Goal: Task Accomplishment & Management: Use online tool/utility

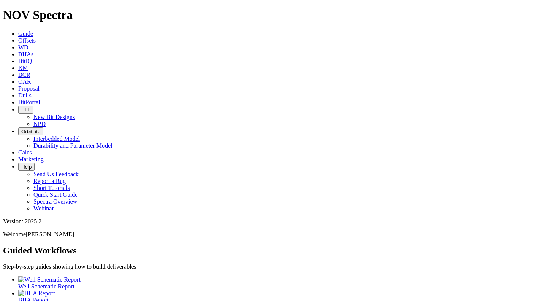
click at [36, 37] on span "Offsets" at bounding box center [26, 40] width 17 height 6
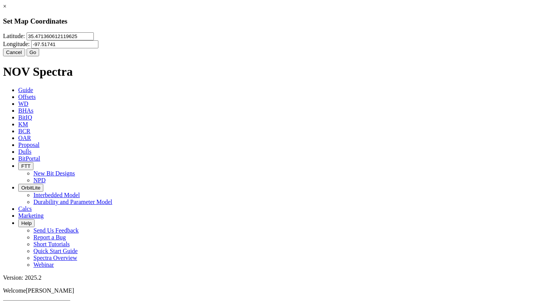
drag, startPoint x: 236, startPoint y: 48, endPoint x: 164, endPoint y: 36, distance: 73.2
click at [164, 36] on div "Latitude: 35.471360612119625 Longitude: -97.51741" at bounding box center [273, 40] width 541 height 16
type input "32.255227"
type input "-103.408344"
click at [40, 56] on button "Go" at bounding box center [33, 52] width 13 height 8
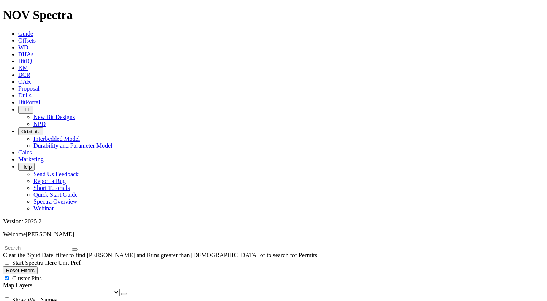
radio input "true"
radio input "false"
type input "10"
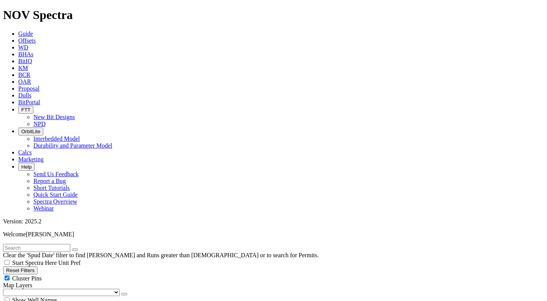
select select "17.5"
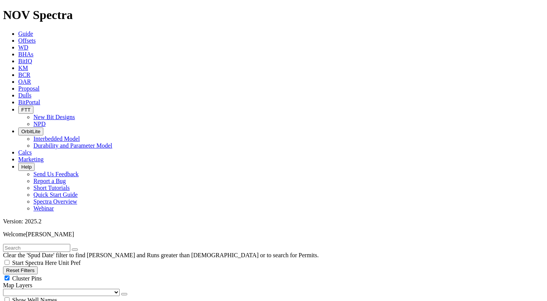
checkbox input "false"
select select "? number:17.5 ?"
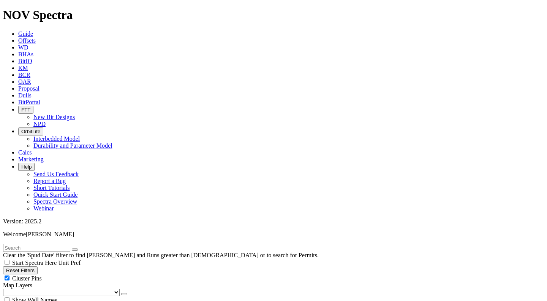
scroll to position [6994, 0]
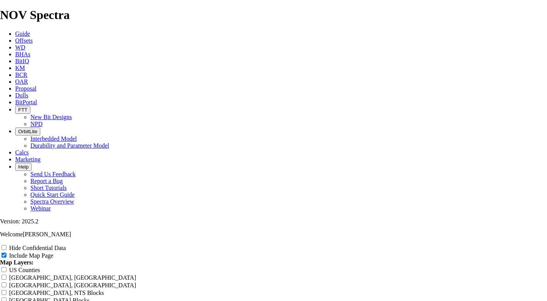
drag, startPoint x: 241, startPoint y: 52, endPoint x: 195, endPoint y: 51, distance: 45.6
type input "ROffset Analysis Report"
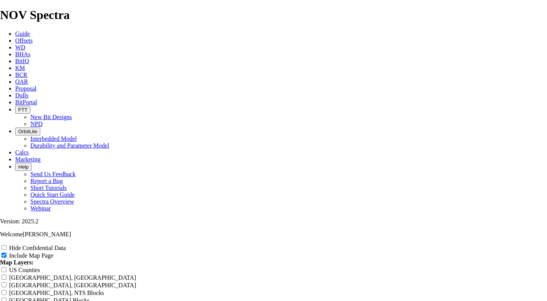
type input "ROffset Analysis Report"
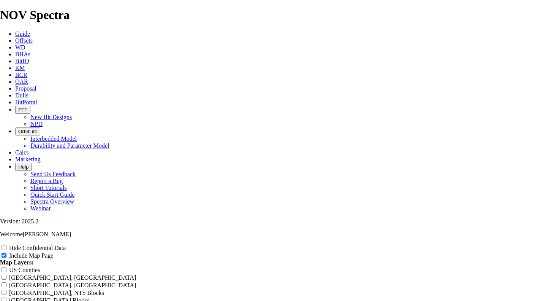
type input "ROffset Analysis Report"
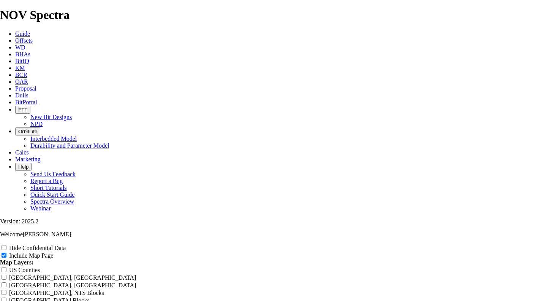
type input "ROffset Analysis Report"
type input "ReOffset Analysis Report"
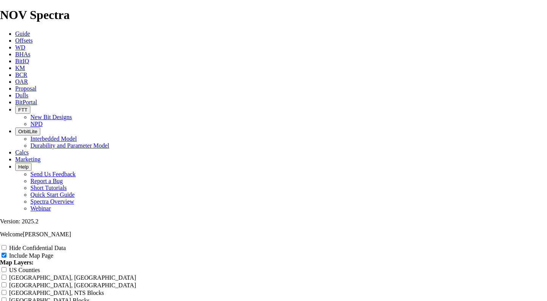
type input "ReOffset Analysis Report"
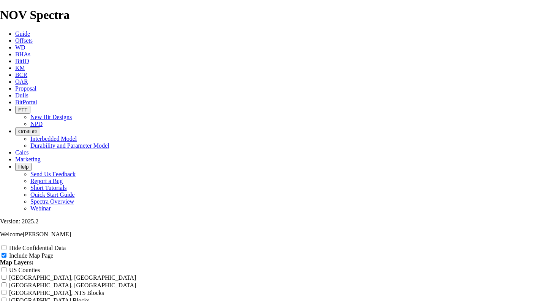
type input "ReOffset Analysis Report"
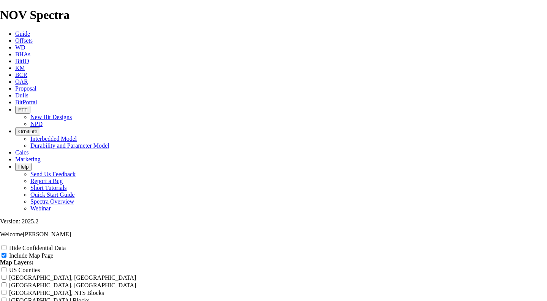
type input "ReOffset Analysis Report"
type input "RedOffset Analysis Report"
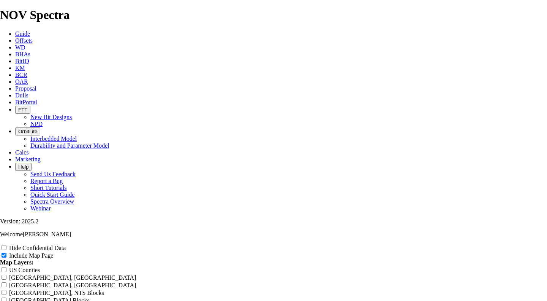
type input "RedOffset Analysis Report"
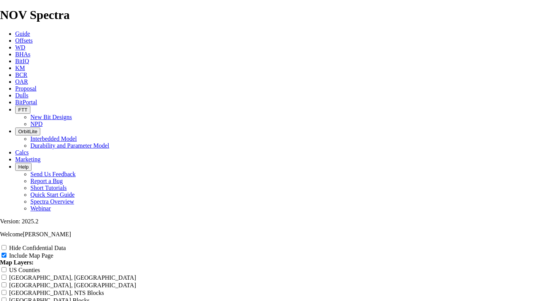
type input "RedOffset Analysis Report"
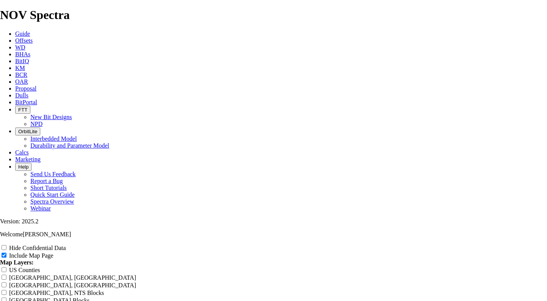
type input "Red Offset Analysis Report"
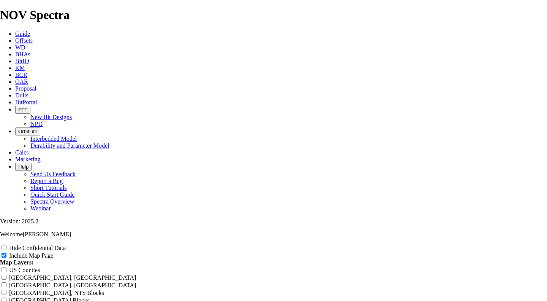
type input "Red Offset Analysis Report"
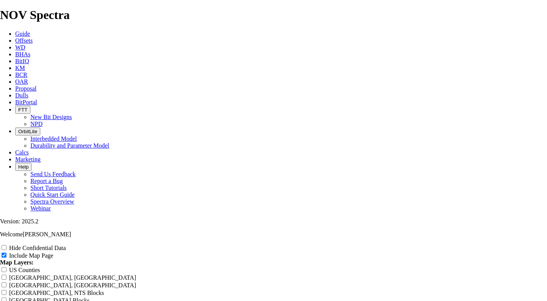
type input "Red Offset Analysis Report"
type input "Red BOffset Analysis Report"
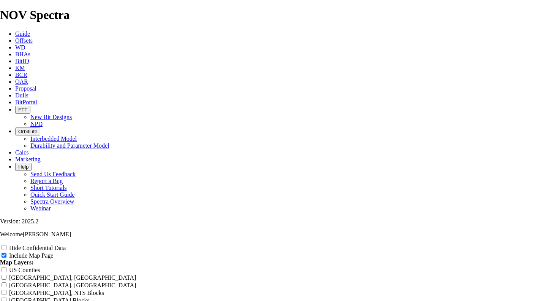
type input "Red BOffset Analysis Report"
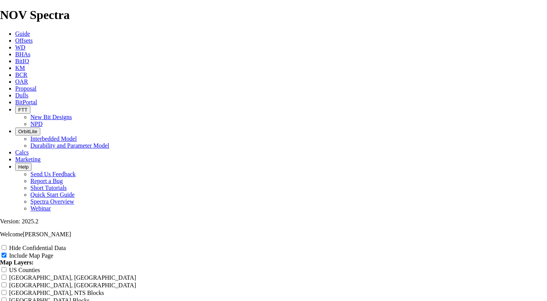
type input "Red BOffset Analysis Report"
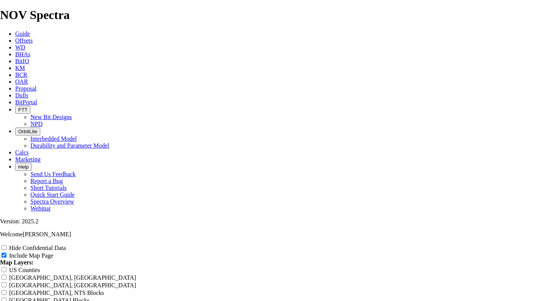
type input "Red BOffset Analysis Report"
type input "Red BuOffset Analysis Report"
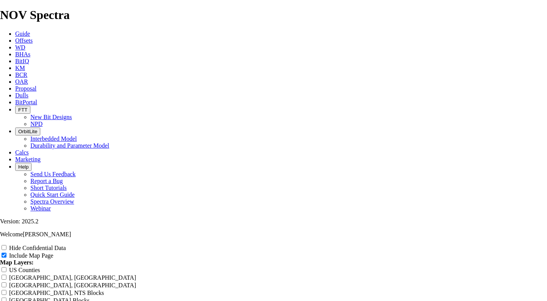
type input "Red BuOffset Analysis Report"
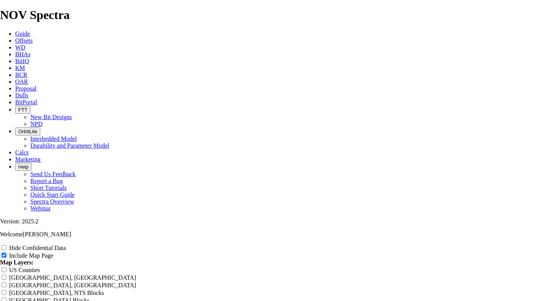
type input "Red BuOffset Analysis Report"
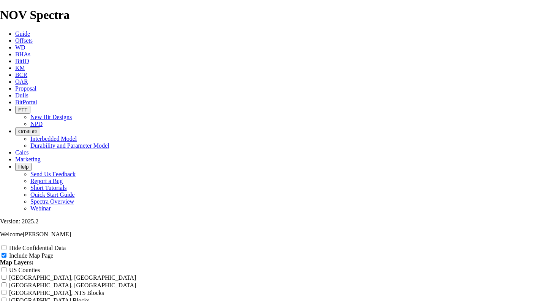
type input "Red BuOffset Analysis Report"
type input "Red BulOffset Analysis Report"
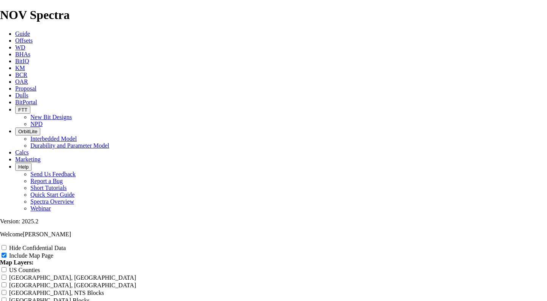
type input "Red BulOffset Analysis Report"
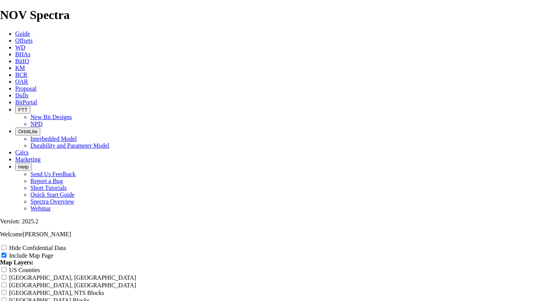
type input "Red BulOffset Analysis Report"
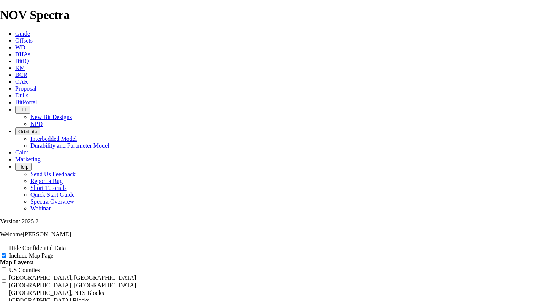
type input "Red BulOffset Analysis Report"
type input "Red BullOffset Analysis Report"
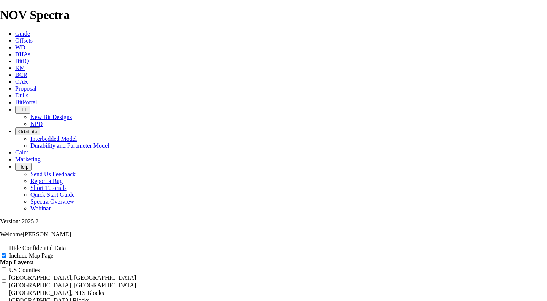
type input "Red BullOffset Analysis Report"
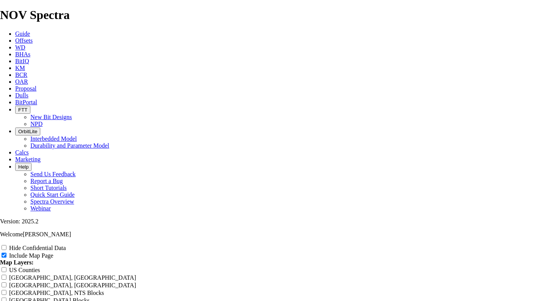
type input "Red BullOffset Analysis Report"
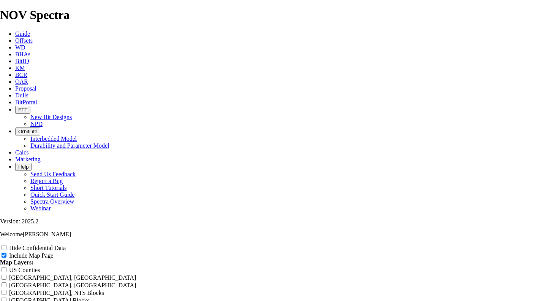
type input "Red Bull Offset Analysis Report"
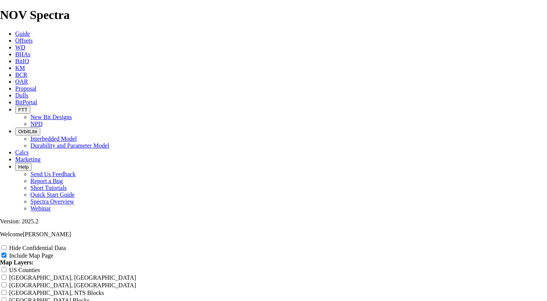
type input "Red Bull Offset Analysis Report"
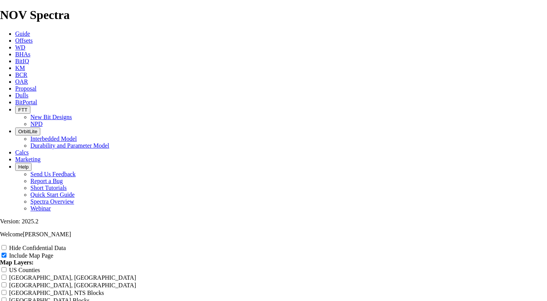
type input "Red Bull Offset Analysis Report"
type input "Red Bull 1Offset Analysis Report"
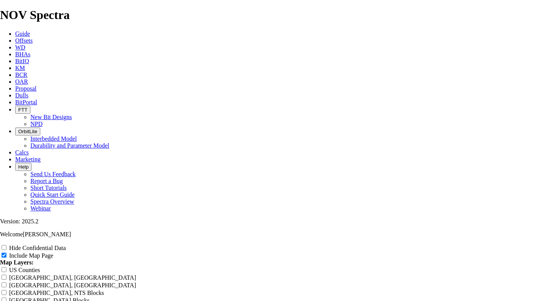
type input "Red Bull 1Offset Analysis Report"
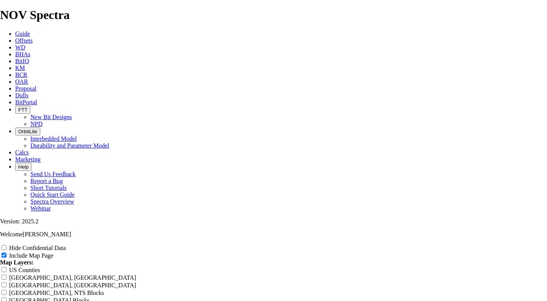
type input "Red Bull 1Offset Analysis Report"
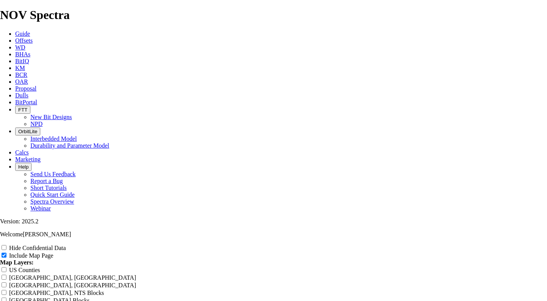
type input "Red Bull 1Offset Analysis Report"
type input "Red Bull 17Offset Analysis Report"
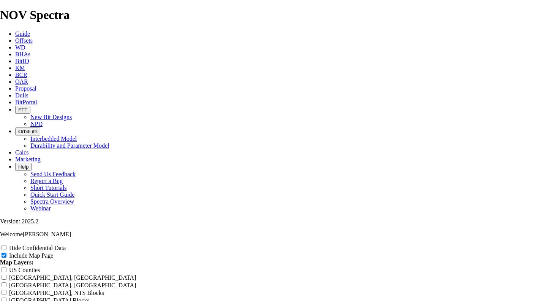
type input "Red Bull 17Offset Analysis Report"
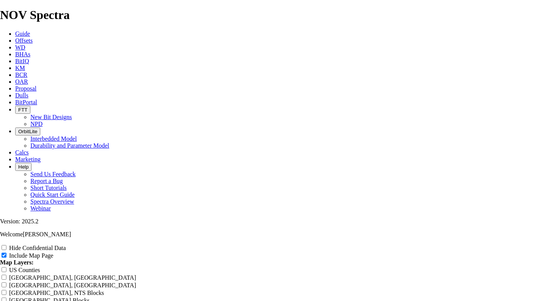
type input "Red Bull 17Offset Analysis Report"
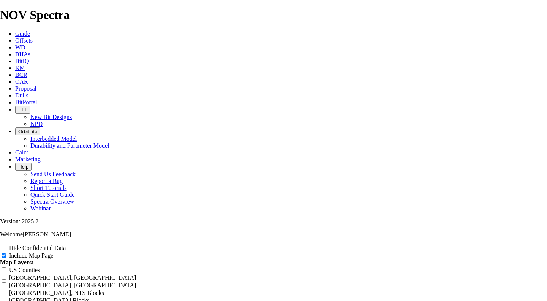
type input "Red Bull 17Offset Analysis Report"
type input "Red Bull 17.Offset Analysis Report"
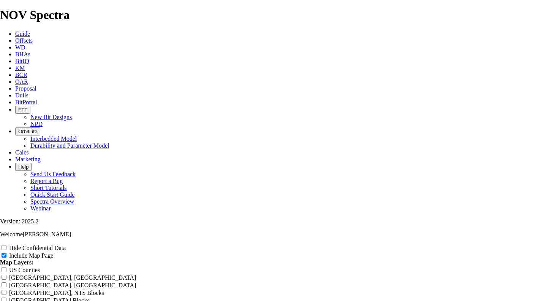
type input "Red Bull 17.Offset Analysis Report"
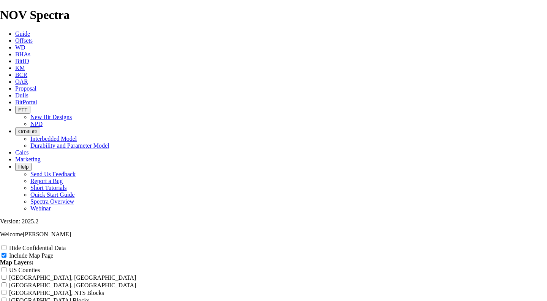
type input "Red Bull 17.Offset Analysis Report"
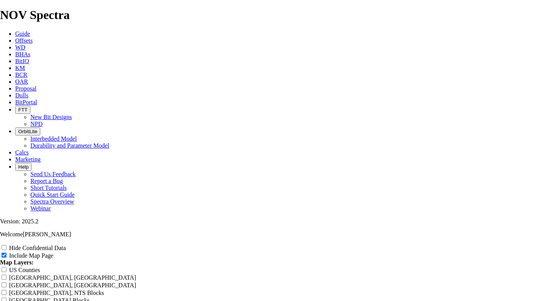
type input "Red Bull 17.Offset Analysis Report"
type input "Red Bull 17.5Offset Analysis Report"
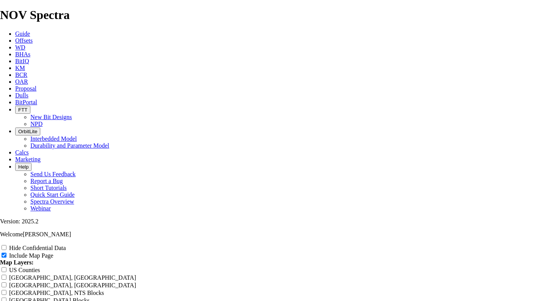
type input "Red Bull 17.5Offset Analysis Report"
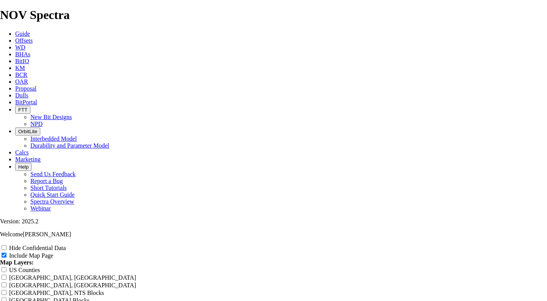
type input "Red Bull 17.5Offset Analysis Report"
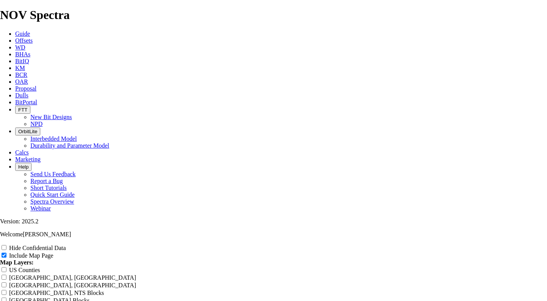
type input "Red Bull 17.5"Offset Analysis Report"
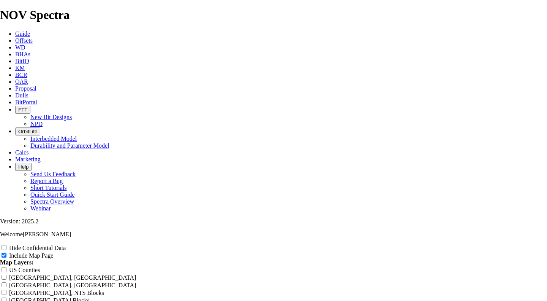
type input "Red Bull 17.5"Offset Analysis Report"
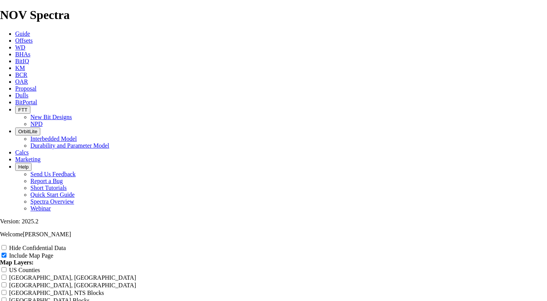
click at [6, 245] on input "Hide Confidential Data" at bounding box center [4, 247] width 5 height 5
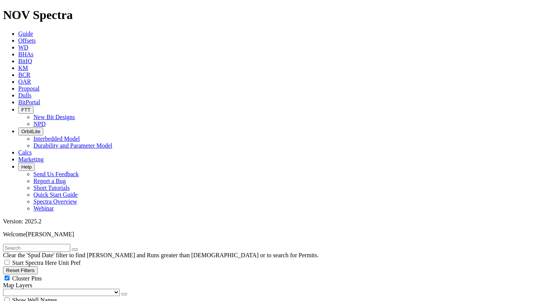
scroll to position [342, 0]
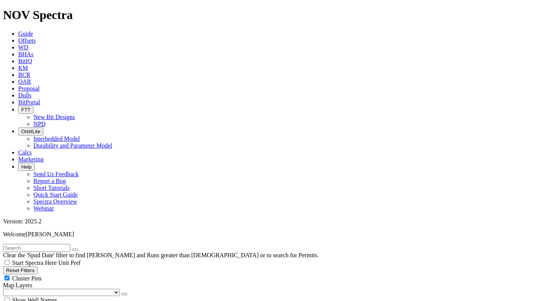
drag, startPoint x: 518, startPoint y: 54, endPoint x: 515, endPoint y: 59, distance: 5.2
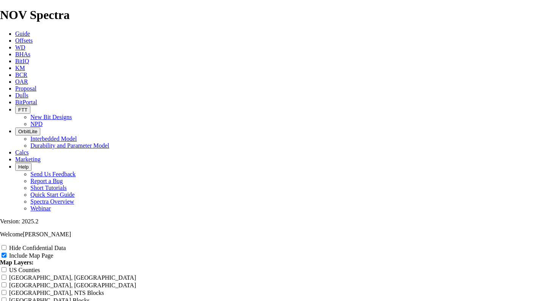
click at [6, 245] on input "Hide Confidential Data" at bounding box center [4, 247] width 5 height 5
drag, startPoint x: 205, startPoint y: 51, endPoint x: 240, endPoint y: 52, distance: 35.0
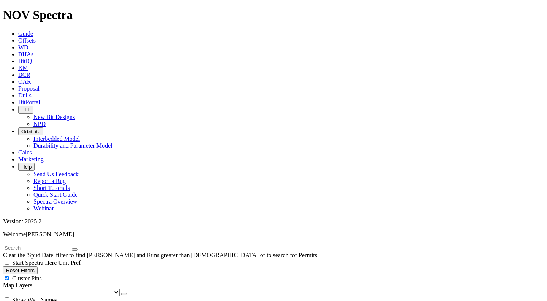
scroll to position [570, 0]
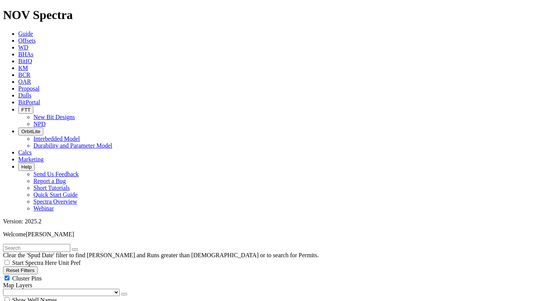
scroll to position [2294, 0]
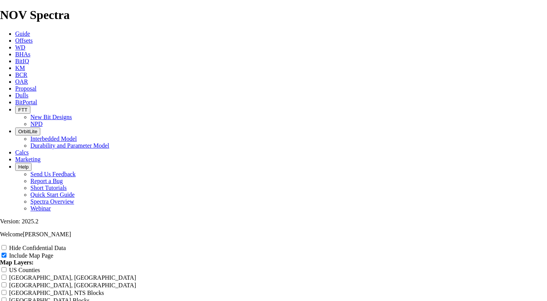
click at [9, 244] on span at bounding box center [4, 247] width 9 height 6
click at [6, 245] on input "Hide Confidential Data" at bounding box center [4, 247] width 5 height 5
drag, startPoint x: 208, startPoint y: 52, endPoint x: 237, endPoint y: 53, distance: 29.7
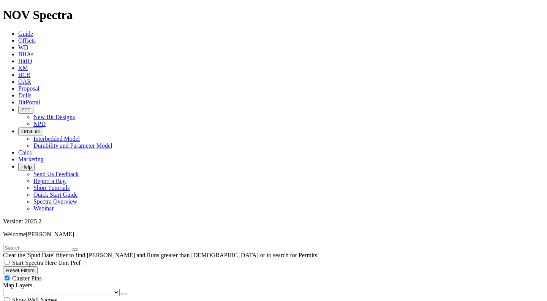
scroll to position [532, 0]
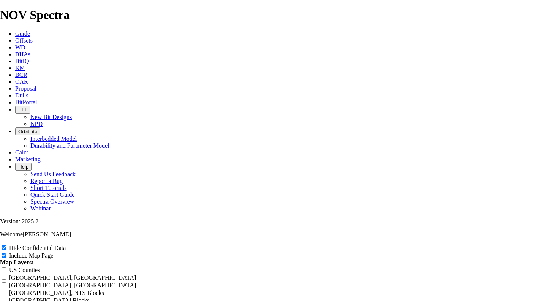
drag, startPoint x: 206, startPoint y: 52, endPoint x: 239, endPoint y: 54, distance: 32.7
type input "8 Offset Analysis Report"
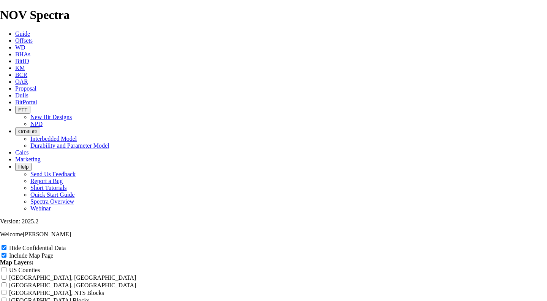
type input "8 Offset Analysis Report"
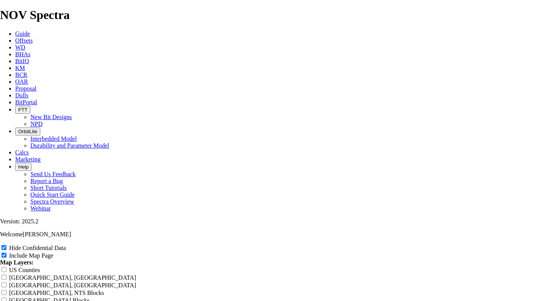
type input "8- Offset Analysis Report"
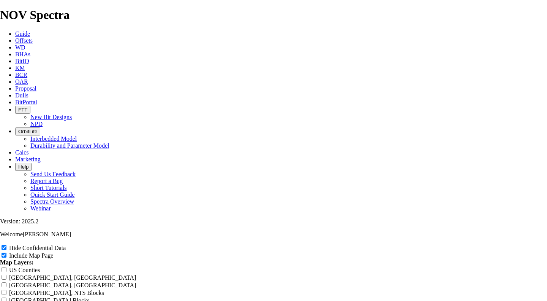
type input "8- Offset Analysis Report"
type input "8-3 Offset Analysis Report"
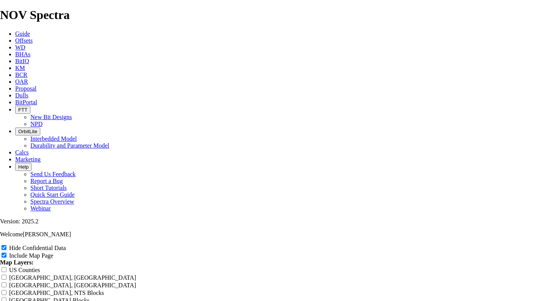
type input "8-3 Offset Analysis Report"
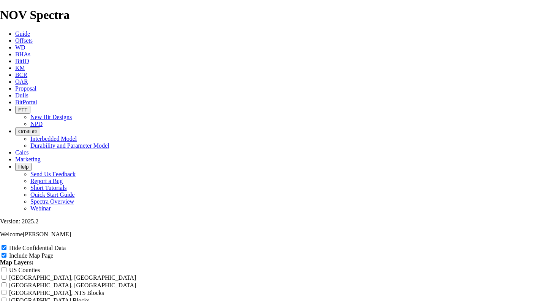
type input "8-3 Offset Analysis Report"
type input "8-3/ Offset Analysis Report"
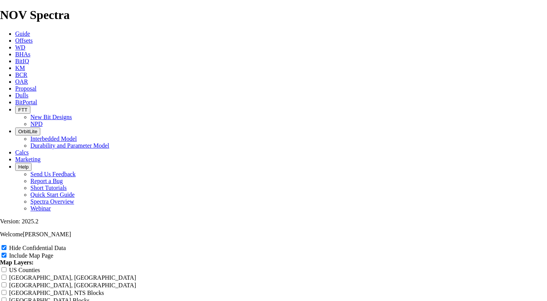
type input "8-3/ Offset Analysis Report"
type input "8-3/4 Offset Analysis Report"
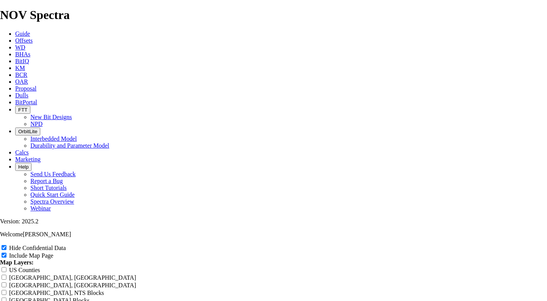
type input "8-3/4 Offset Analysis Report"
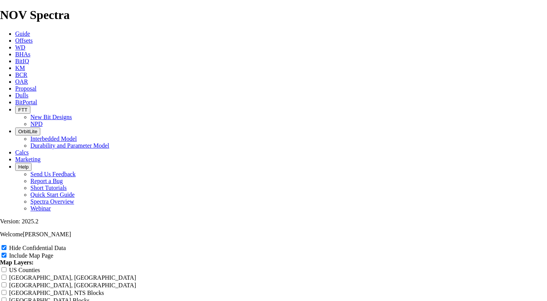
type input "8-3/4 Offset Analysis Report"
type input "8-3/4" Offset Analysis Report"
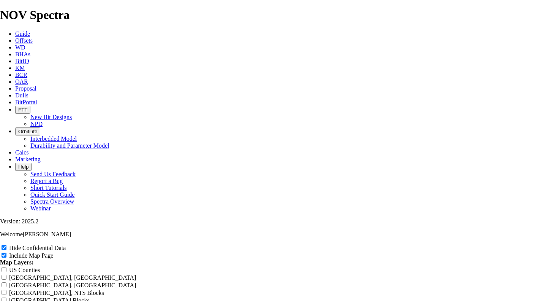
type input "8-3/4" Offset Analysis Report"
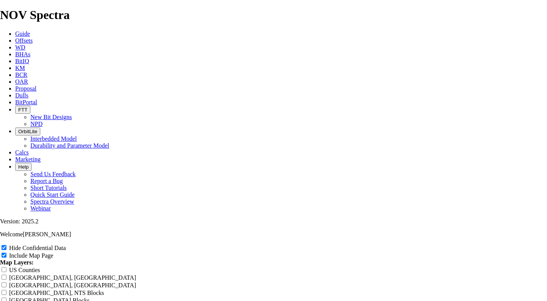
type input "8-3/4" Offset Analysis Report"
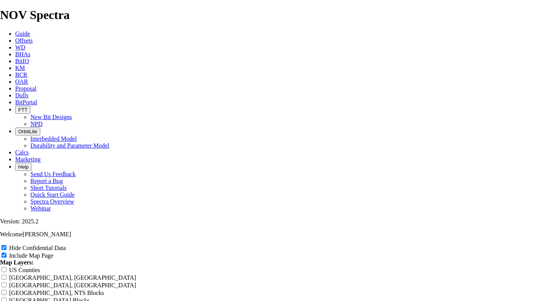
type input "8-3/4" Offset Analysis Report"
type input "8-3/4" P Offset Analysis Report"
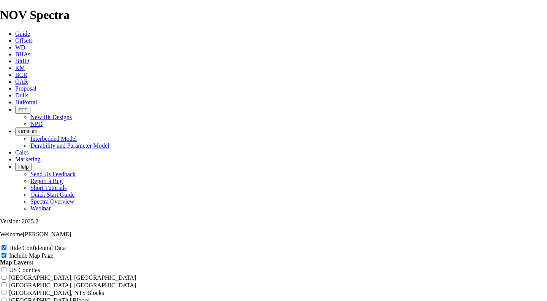
type input "8-3/4" P Offset Analysis Report"
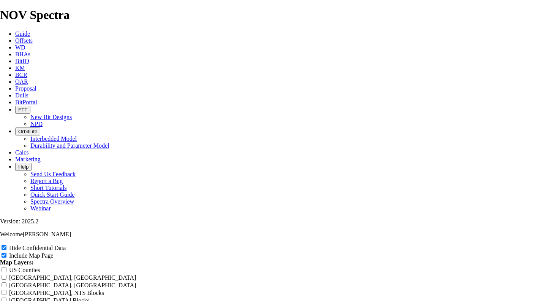
type input "8-3/4" P Offset Analysis Report"
type input "8-3/4" Pr Offset Analysis Report"
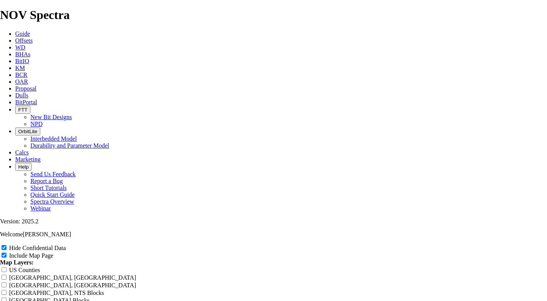
type input "8-3/4" Pr Offset Analysis Report"
type input "8-3/4" Pro Offset Analysis Report"
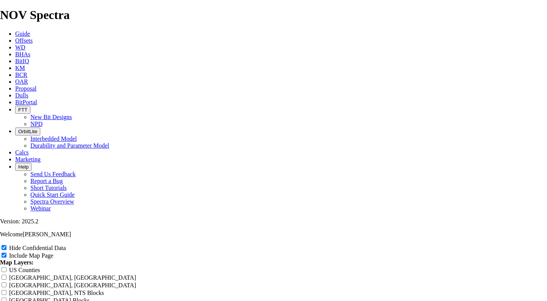
type input "8-3/4" Pro Offset Analysis Report"
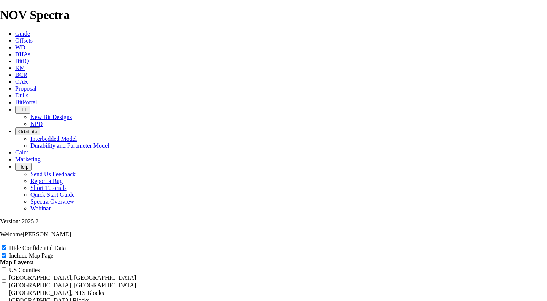
type input "8-3/4" Pro Offset Analysis Report"
type input "8-3/4" Prod Offset Analysis Report"
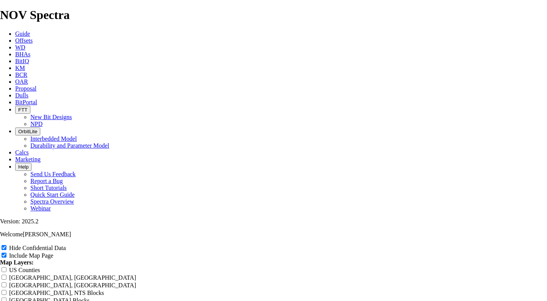
type input "8-3/4" Prod Offset Analysis Report"
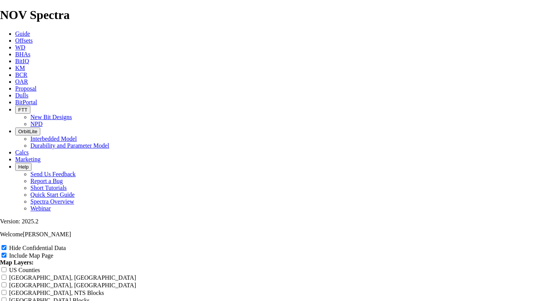
type input "8-3/4" Prod Offset Analysis Report"
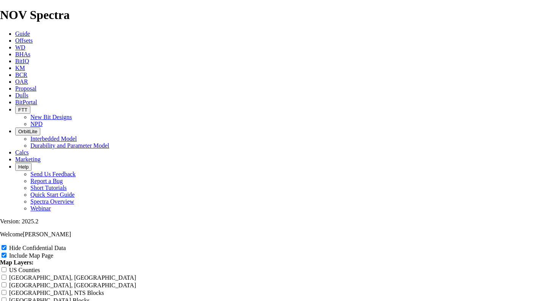
type input "8-3/4" Prod Offset Analysis Report"
type input "8-3/4" Prod T Offset Analysis Report"
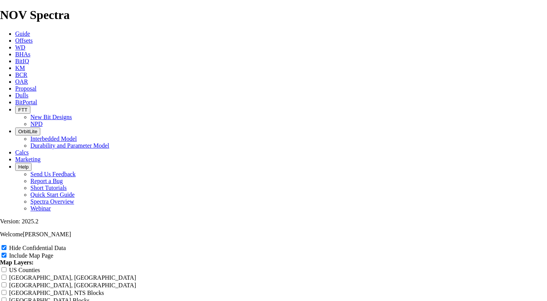
type input "8-3/4" Prod T Offset Analysis Report"
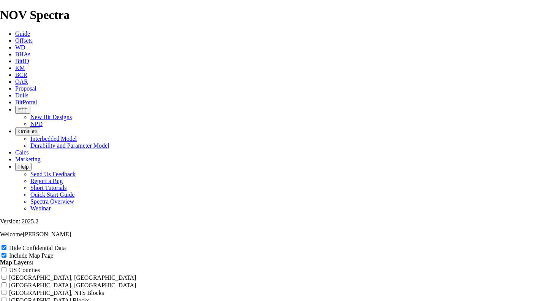
type input "8-3/4" Prod T Offset Analysis Report"
type input "8-3/4" Prod Ta Offset Analysis Report"
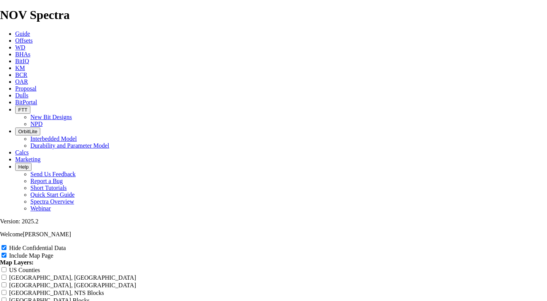
type input "8-3/4" Prod Ta Offset Analysis Report"
type input "8-3/4" Prod Tan Offset Analysis Report"
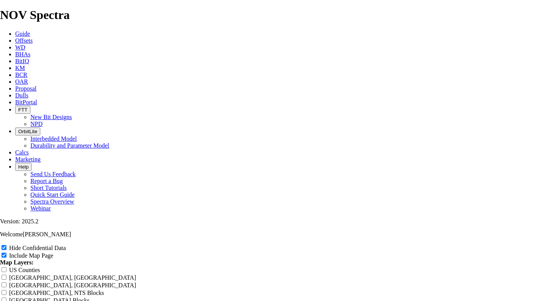
type input "8-3/4" Prod Tan Offset Analysis Report"
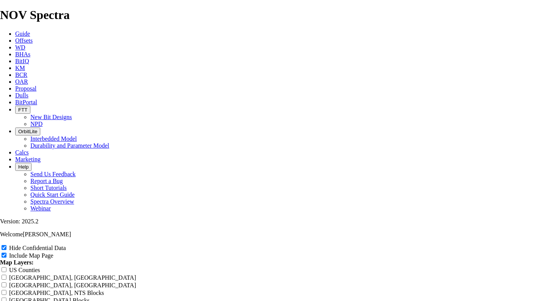
type input "8-3/4" Prod Tan Offset Analysis Report"
type input "8-3/4" Prod Tang Offset Analysis Report"
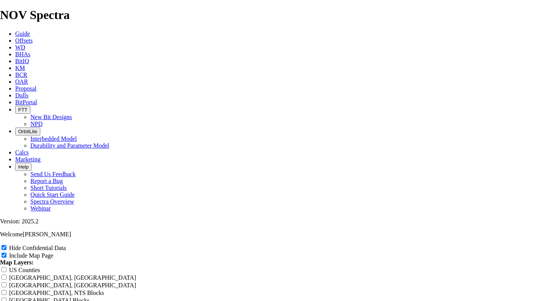
type input "8-3/4" Prod Tang Offset Analysis Report"
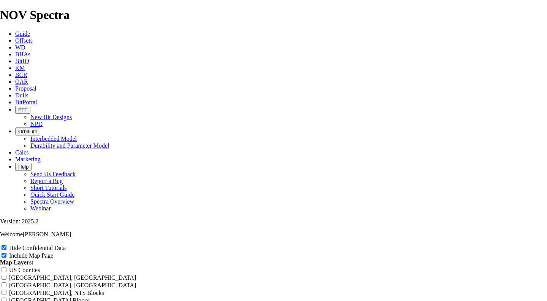
type input "8-3/4" Prod Tange Offset Analysis Report"
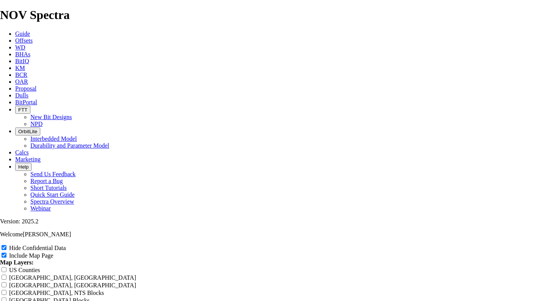
type input "8-3/4" Prod Tange Offset Analysis Report"
type input "8-3/4" Prod [PERSON_NAME] Offset Analysis Report"
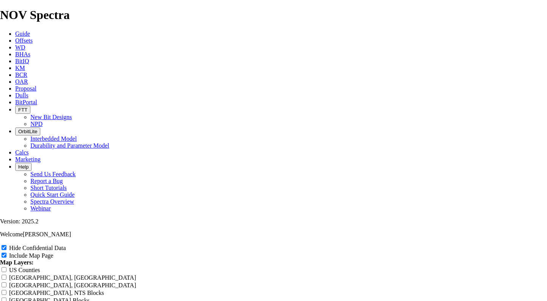
type input "8-3/4" Prod [PERSON_NAME] Offset Analysis Report"
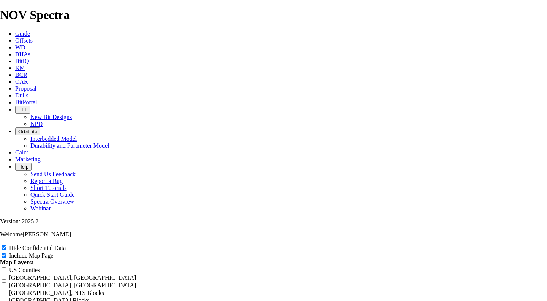
type input "8-3/4" Prod [PERSON_NAME] Offset Analysis Report"
type input "8-3/4" Prod Tangent Offset Analysis Report"
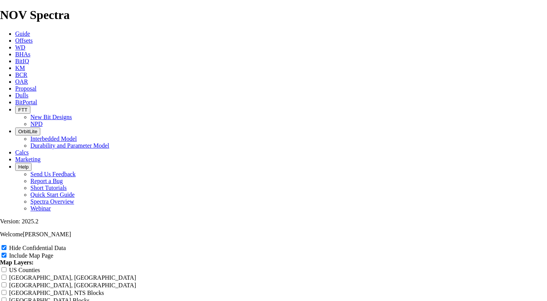
type input "8-3/4" Prod Tangent Offset Analysis Report"
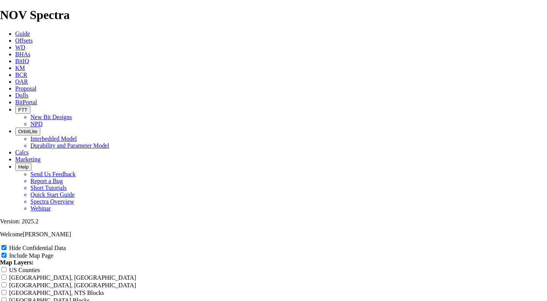
type input "8-3/4" Prod Tangent Offset Analysis Report"
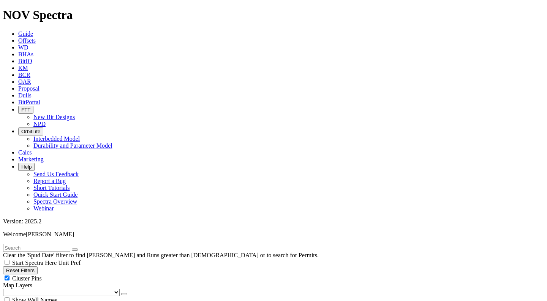
scroll to position [38, 0]
type input "10"
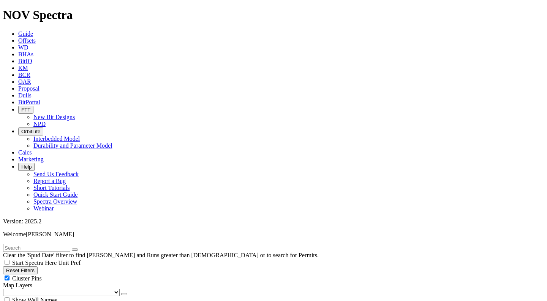
drag, startPoint x: 11, startPoint y: 101, endPoint x: 120, endPoint y: 79, distance: 110.6
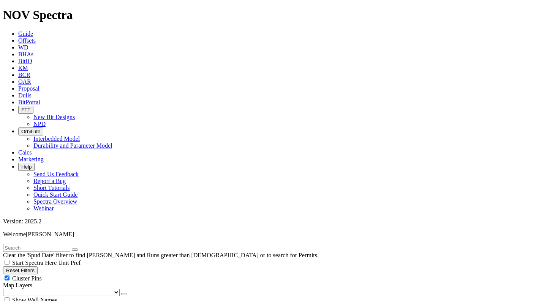
select select "? number:7.875 ?"
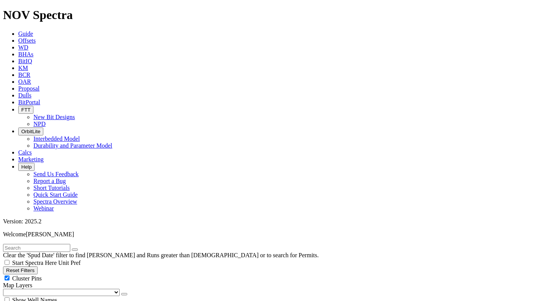
scroll to position [418, 0]
type input "9000"
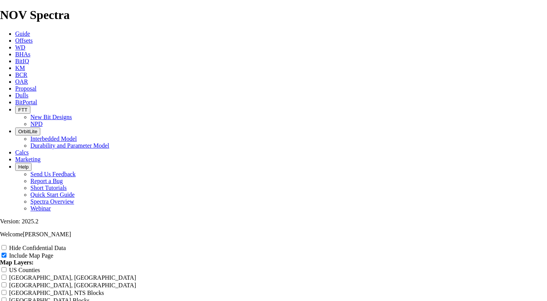
click at [6, 245] on input "Hide Confidential Data" at bounding box center [4, 247] width 5 height 5
checkbox input "true"
drag, startPoint x: 208, startPoint y: 185, endPoint x: 238, endPoint y: 186, distance: 30.0
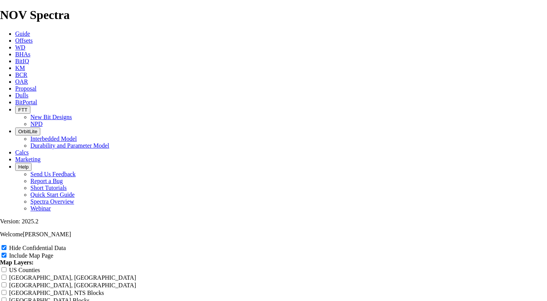
type input "7 Offset Analysis Report"
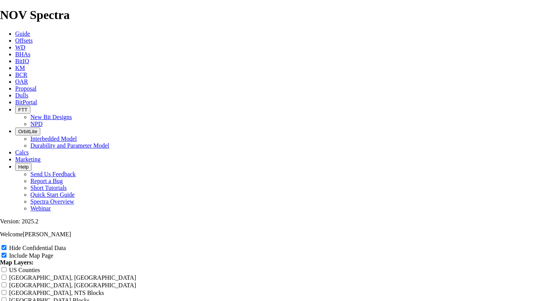
type input "7 Offset Analysis Report"
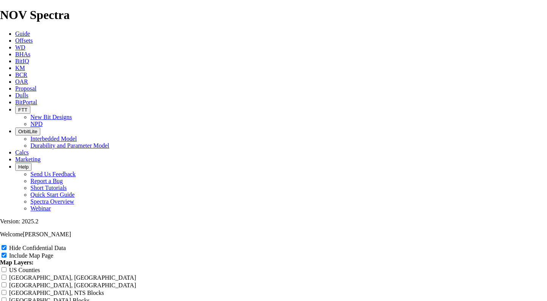
type input "7 Offset Analysis Report"
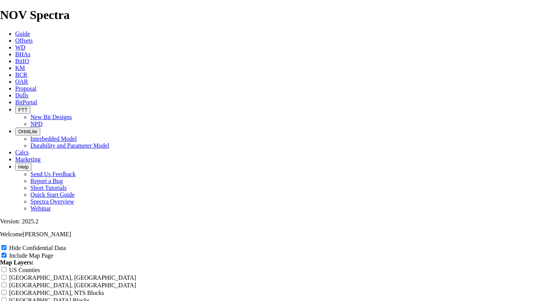
type input "7 Offset Analysis Report"
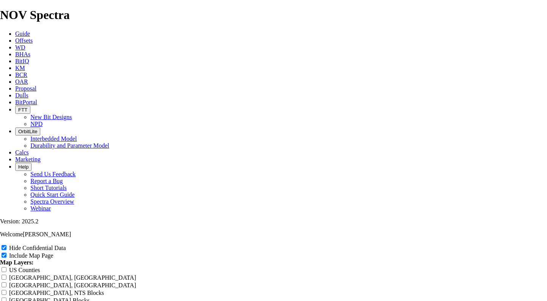
type input "7. Offset Analysis Report"
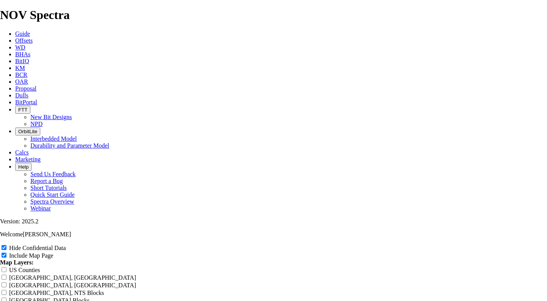
type input "7. Offset Analysis Report"
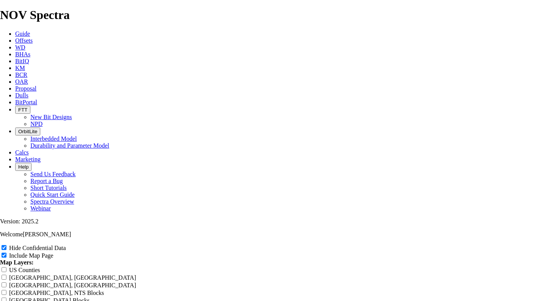
type input "7. Offset Analysis Report"
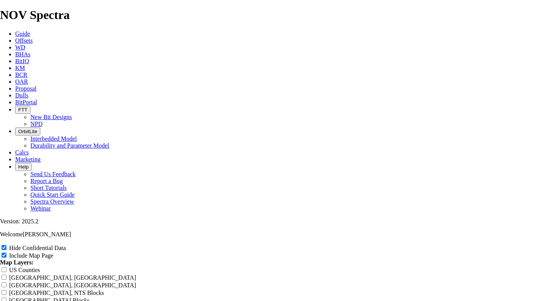
type input "7. Offset Analysis Report"
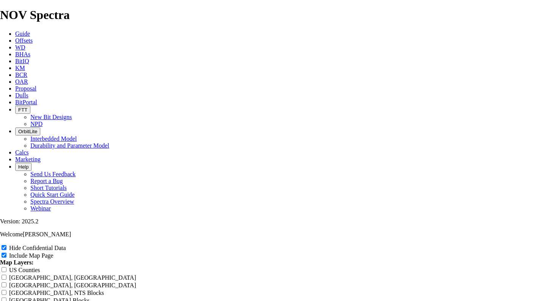
type input "7.8 Offset Analysis Report"
